Goal: Information Seeking & Learning: Learn about a topic

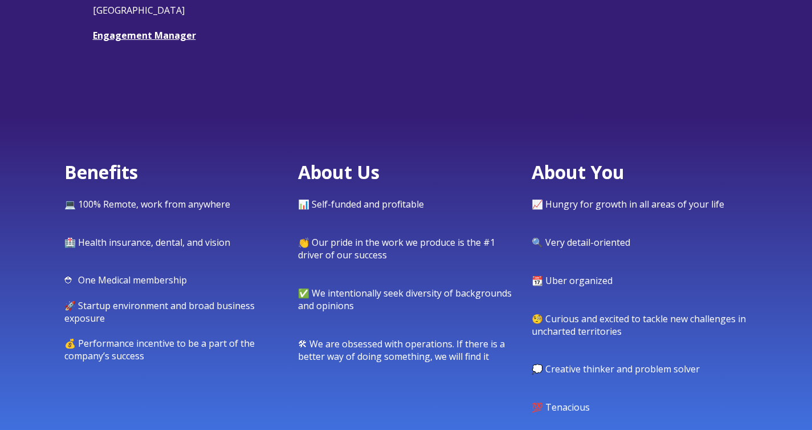
scroll to position [413, 0]
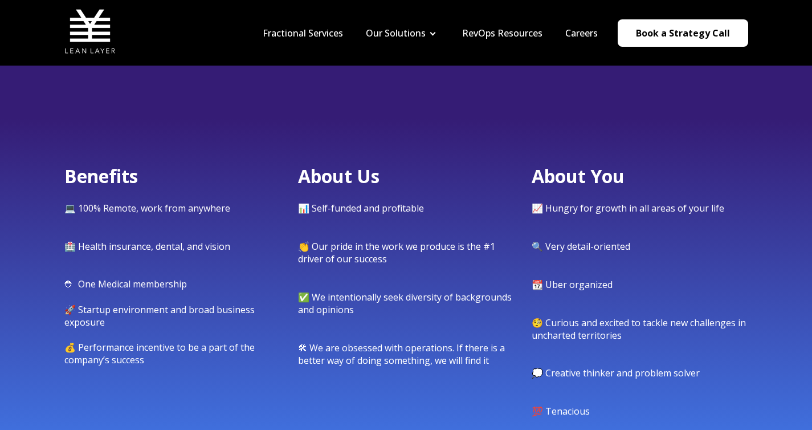
click at [726, 135] on div "Benefits 💻 100% Remote, work from anywhere 🏥 Health insurance, dental, and visi…" at bounding box center [406, 316] width 812 height 396
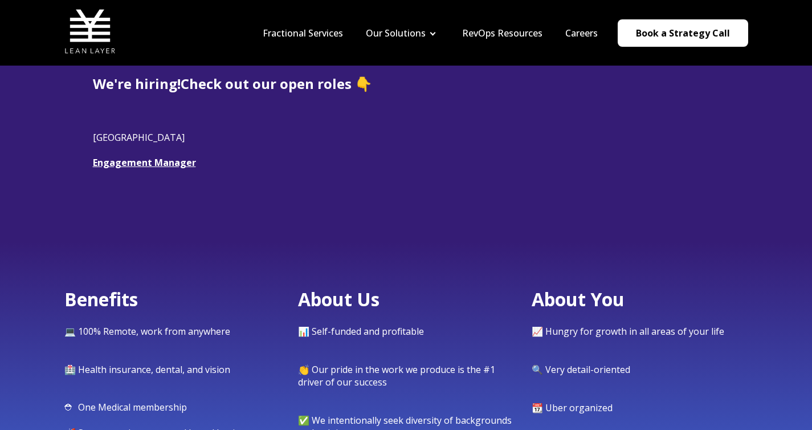
scroll to position [202, 0]
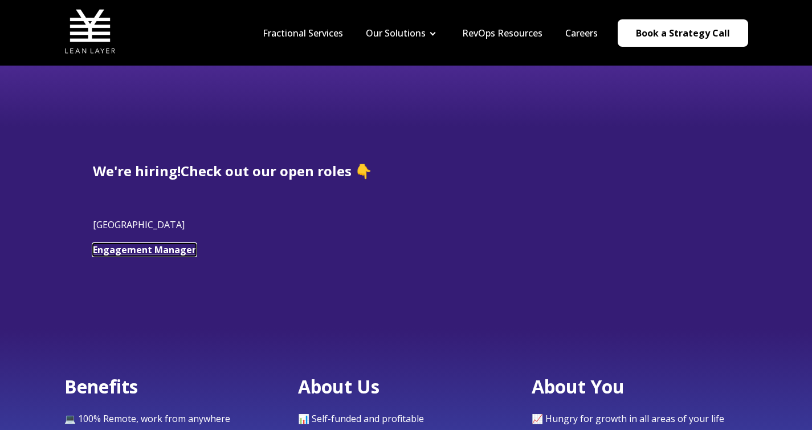
click at [171, 255] on link "Engagement Manager" at bounding box center [144, 249] width 103 height 13
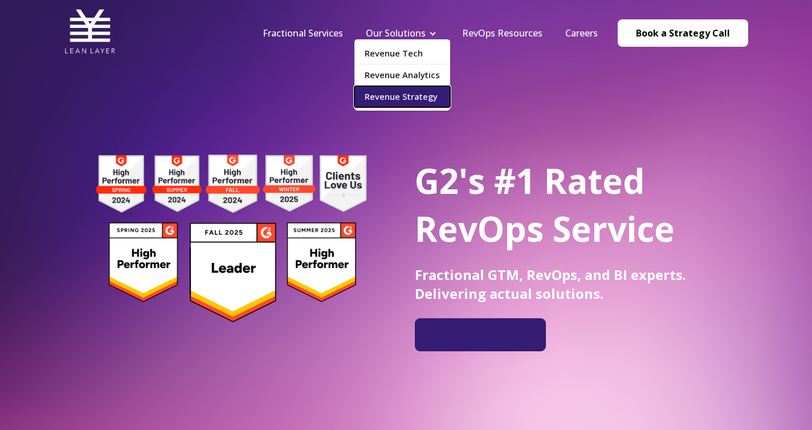
click at [407, 100] on link "Revenue Strategy" at bounding box center [403, 96] width 96 height 21
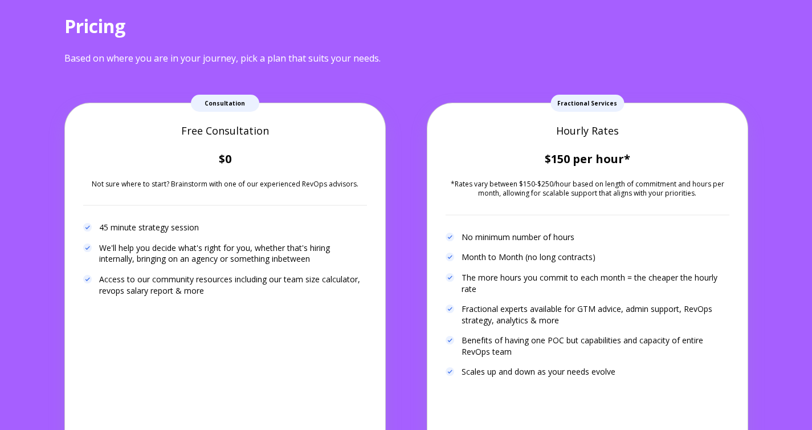
scroll to position [2098, 0]
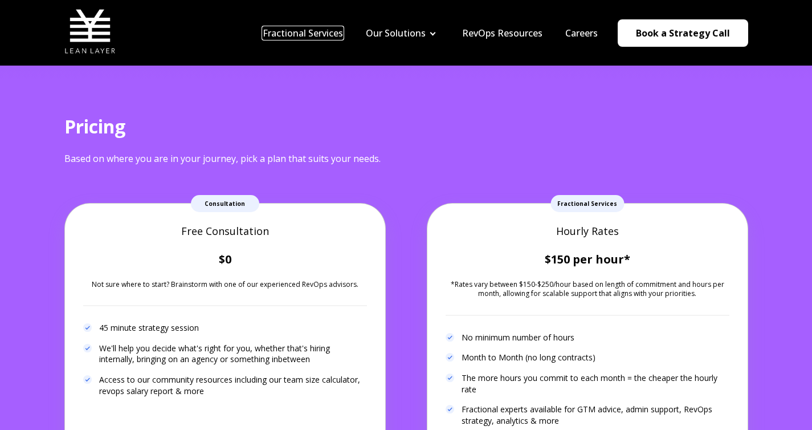
click at [333, 30] on link "Fractional Services" at bounding box center [303, 33] width 80 height 13
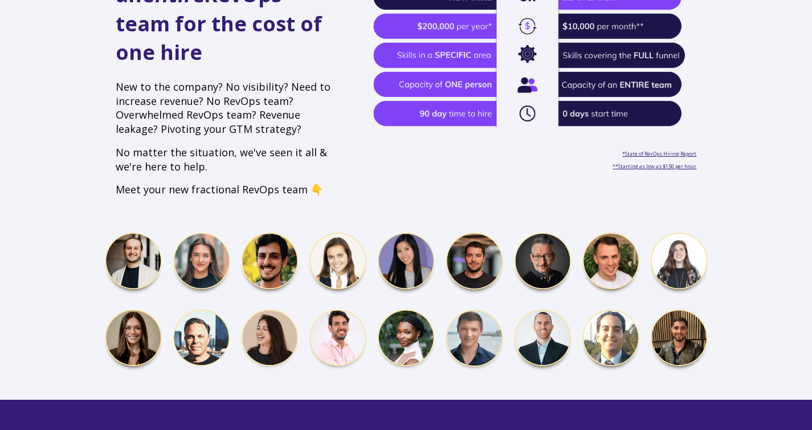
scroll to position [454, 0]
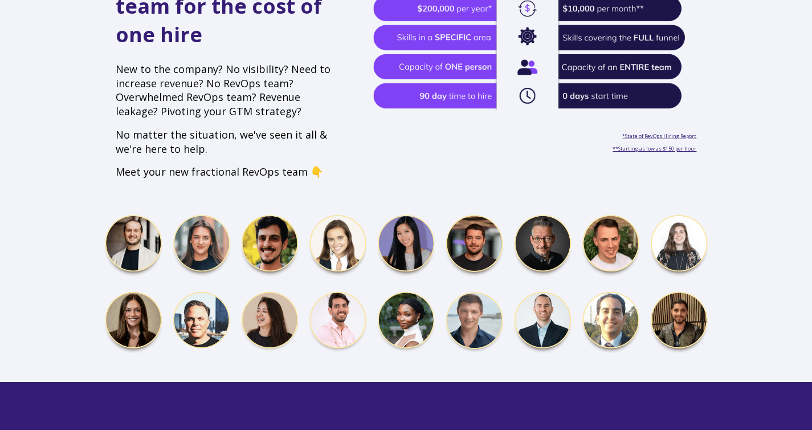
click at [551, 218] on img at bounding box center [406, 284] width 604 height 141
click at [685, 218] on img at bounding box center [406, 284] width 604 height 141
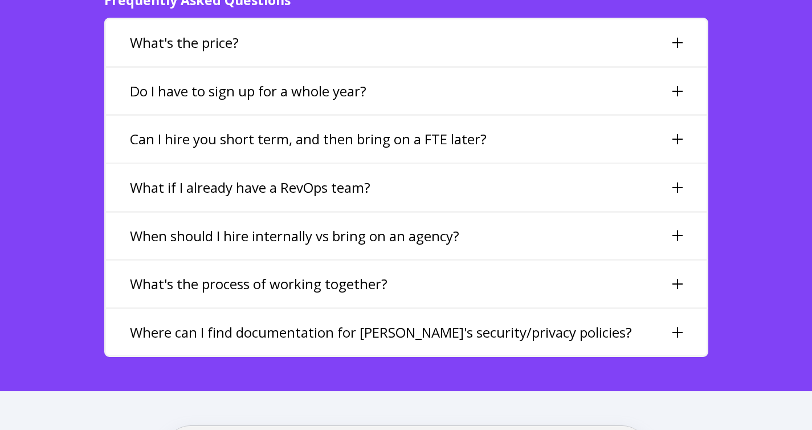
scroll to position [2676, 0]
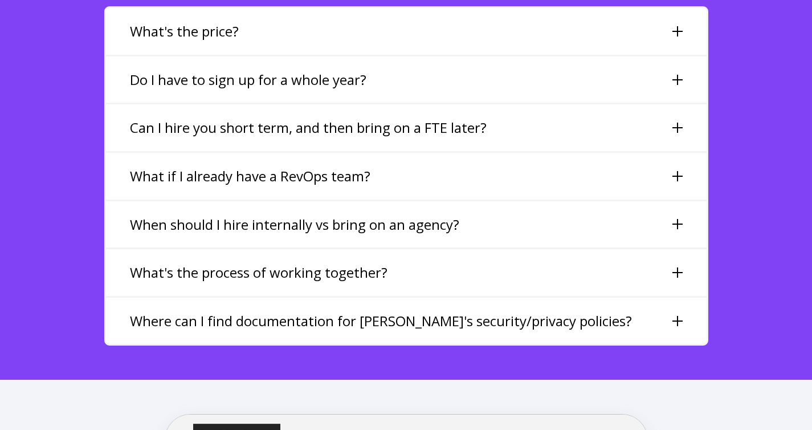
click at [459, 118] on h3 "Can I hire you short term, and then bring on a FTE later?" at bounding box center [308, 127] width 357 height 19
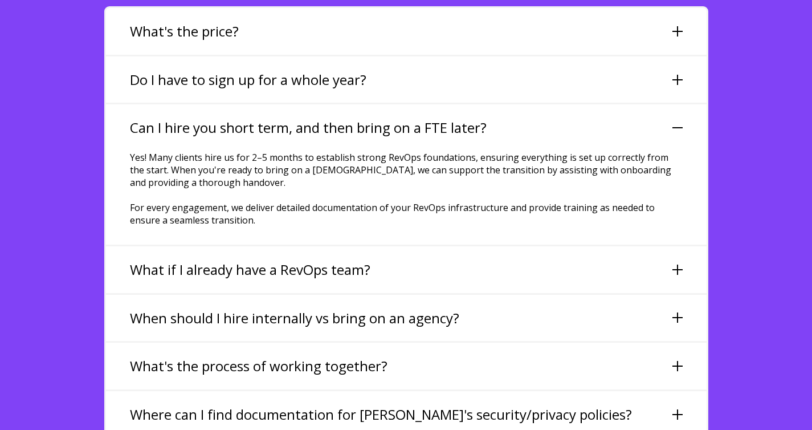
click at [453, 246] on div "What if I already have a RevOps team?" at bounding box center [406, 269] width 601 height 47
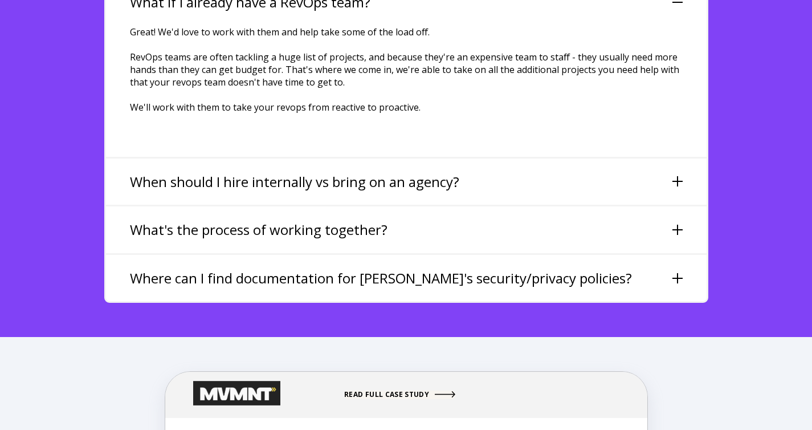
scroll to position [2852, 0]
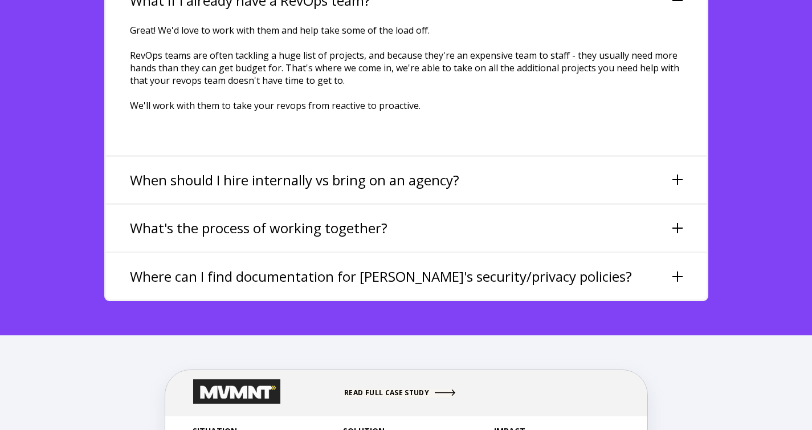
click at [439, 208] on div "What's the process of working together?" at bounding box center [406, 228] width 601 height 47
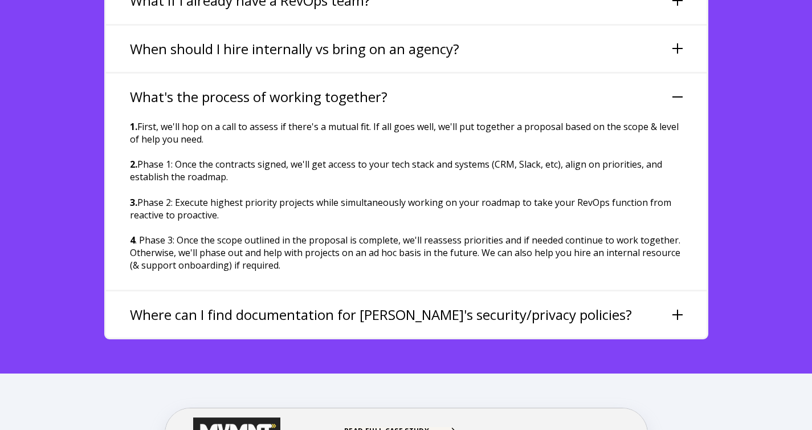
click at [422, 305] on h3 "Where can I find documentation for [PERSON_NAME]'s security/privacy policies?" at bounding box center [381, 314] width 502 height 19
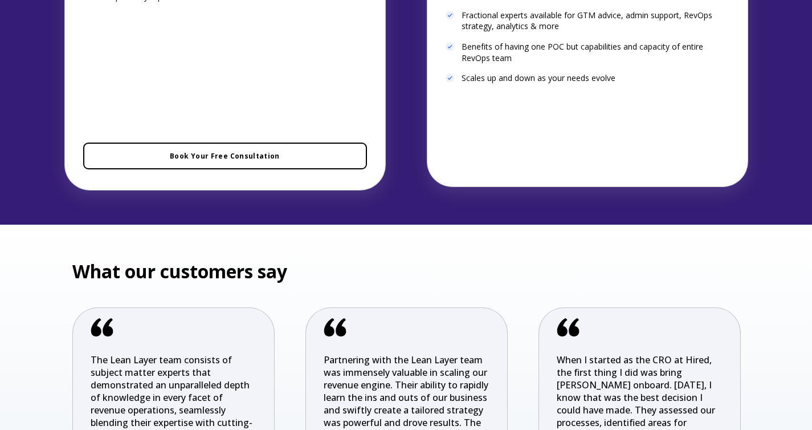
scroll to position [3854, 0]
